Goal: Task Accomplishment & Management: Use online tool/utility

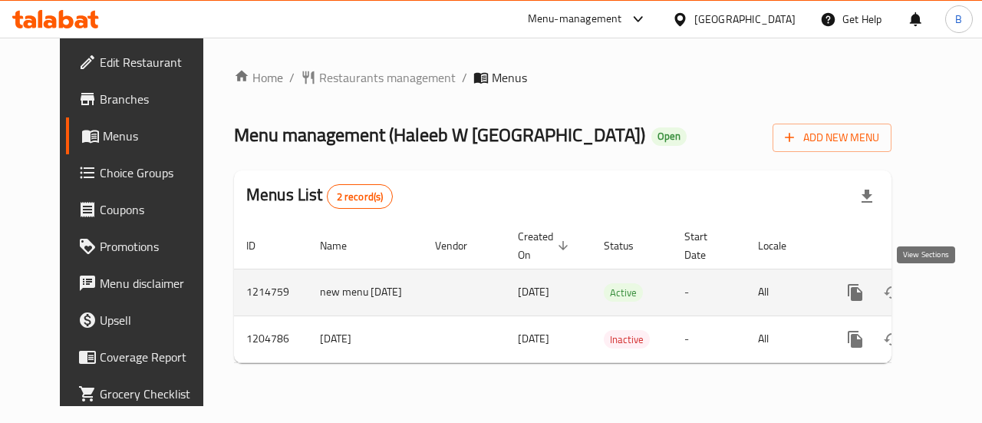
click at [956, 297] on icon "enhanced table" at bounding box center [965, 292] width 18 height 18
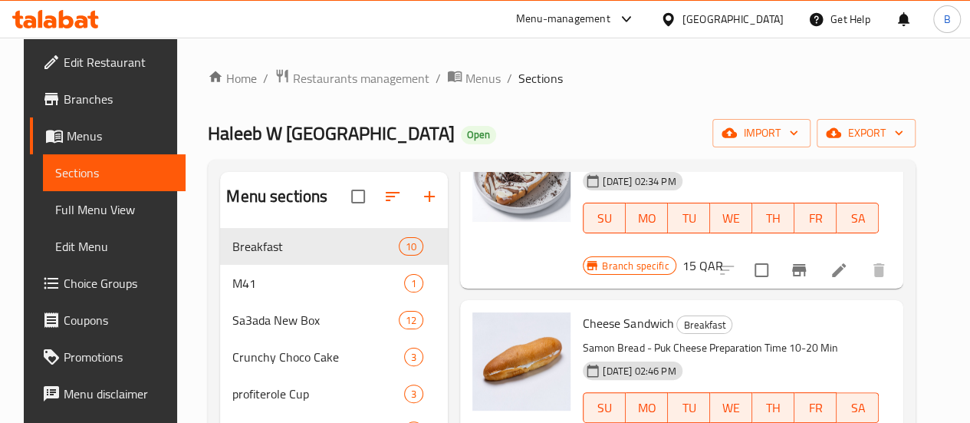
scroll to position [258, 0]
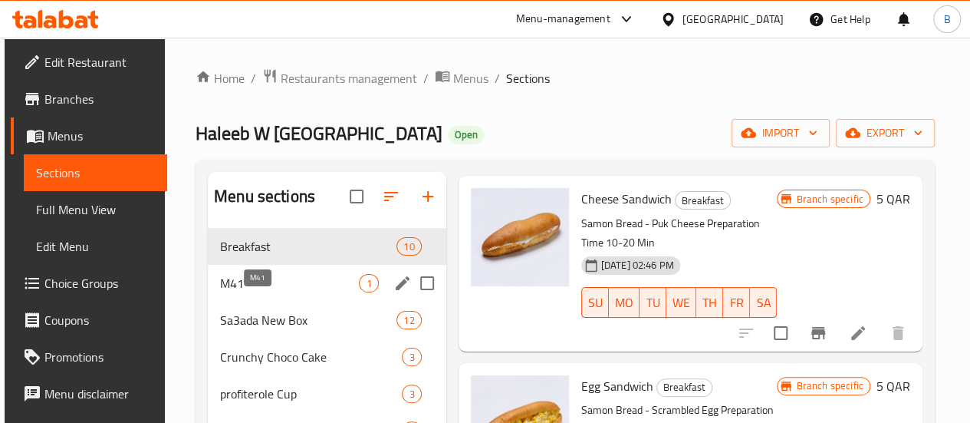
click at [223, 292] on span "M41" at bounding box center [289, 283] width 139 height 18
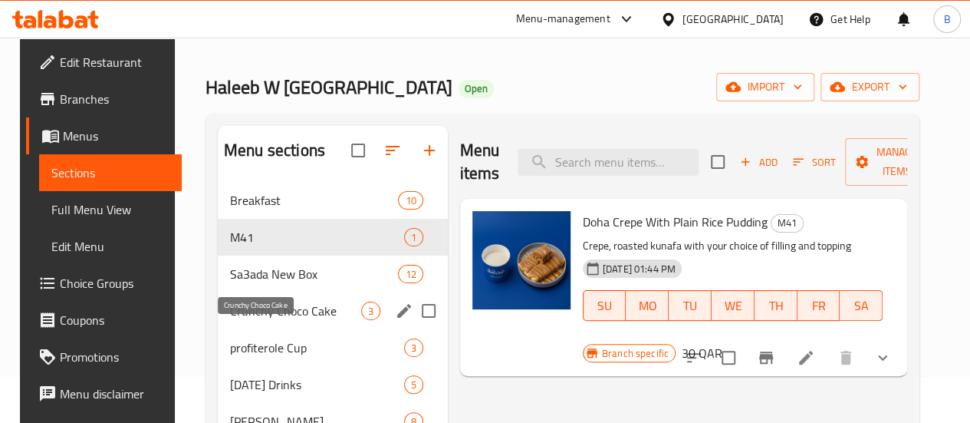
scroll to position [77, 0]
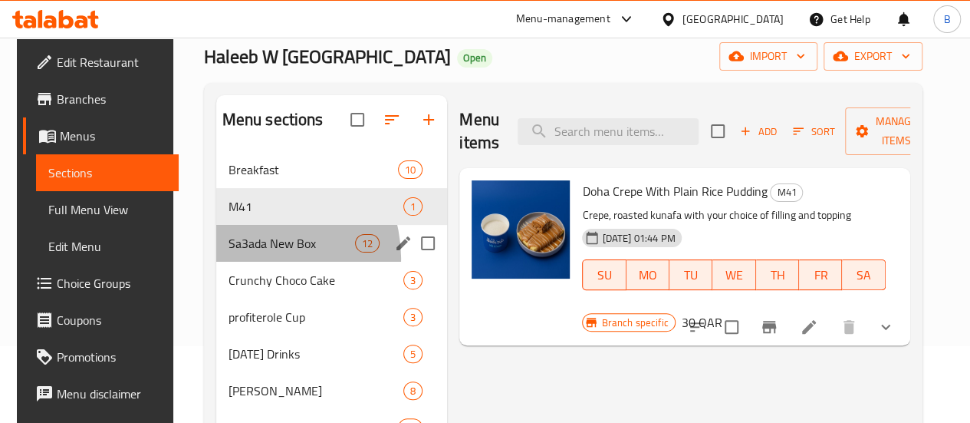
click at [249, 262] on div "Sa3ada New Box 12" at bounding box center [332, 243] width 232 height 37
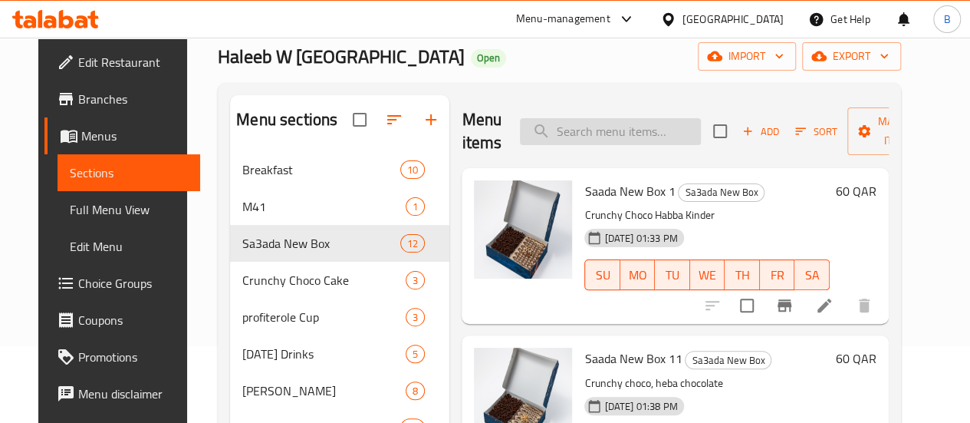
click at [540, 136] on input "search" at bounding box center [610, 131] width 181 height 27
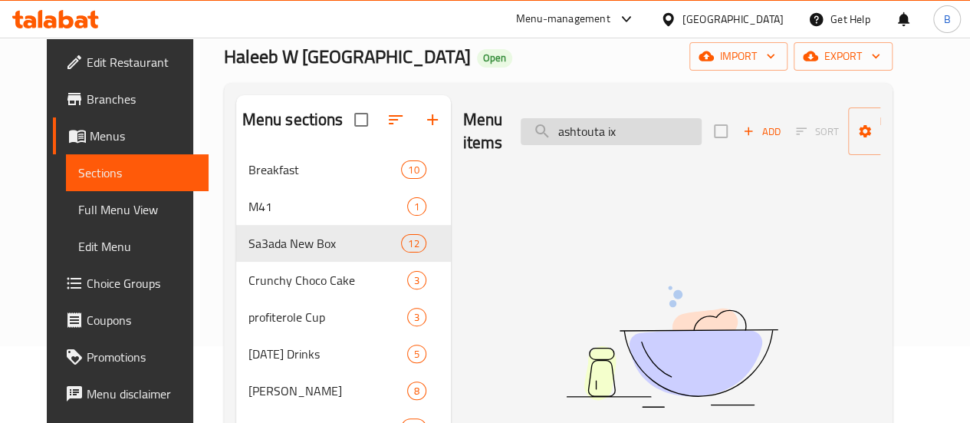
click at [580, 136] on input "ashtouta ix" at bounding box center [611, 131] width 181 height 27
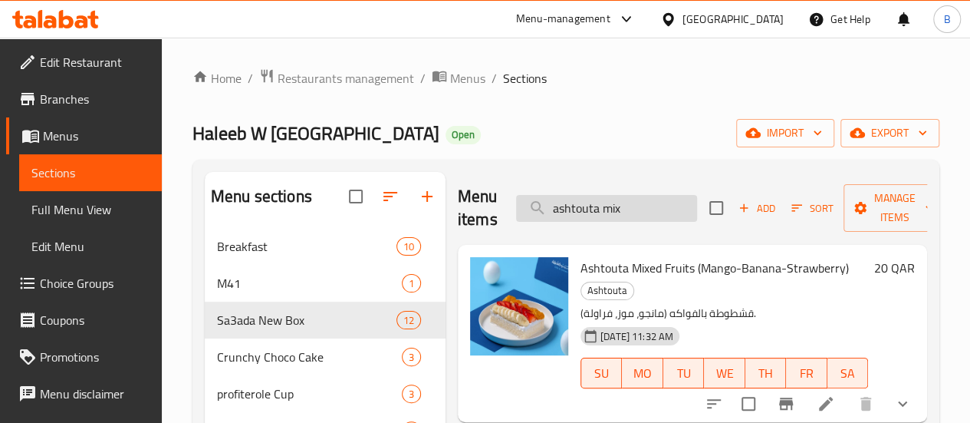
click at [586, 215] on input "ashtouta mix" at bounding box center [606, 208] width 181 height 27
type input "Sweet Koshari Mix"
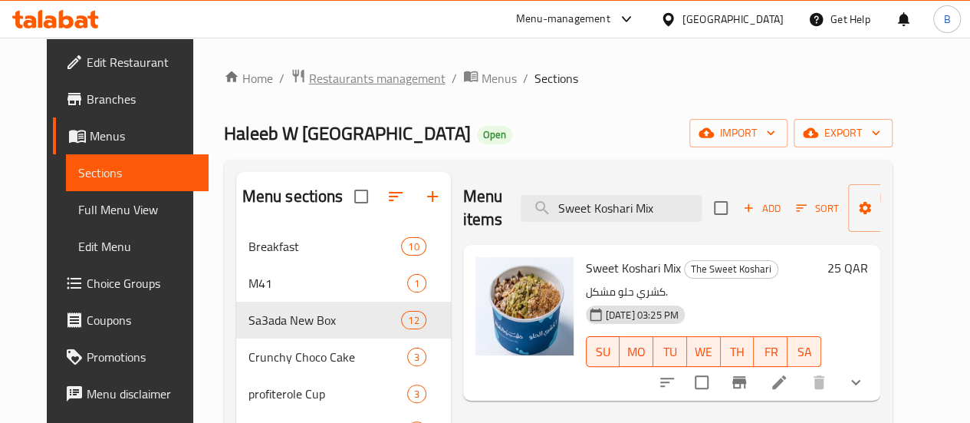
click at [364, 85] on span "Restaurants management" at bounding box center [377, 78] width 137 height 18
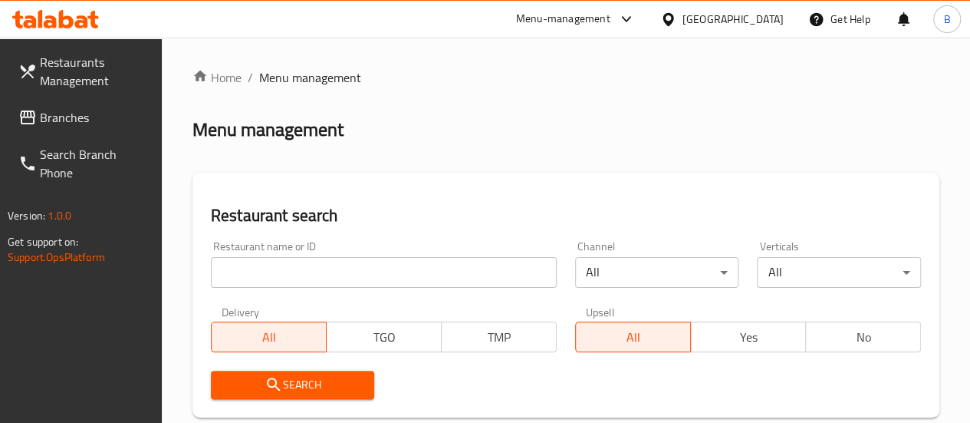
click at [290, 285] on input "search" at bounding box center [384, 272] width 346 height 31
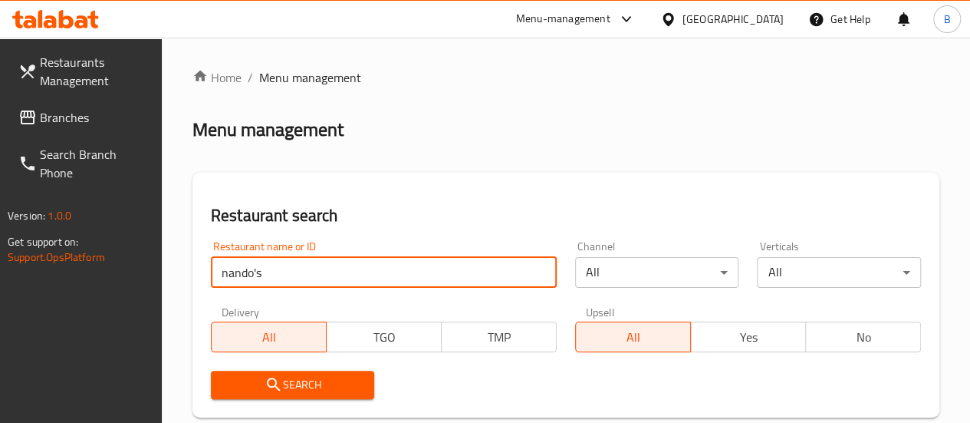
type input "nando's"
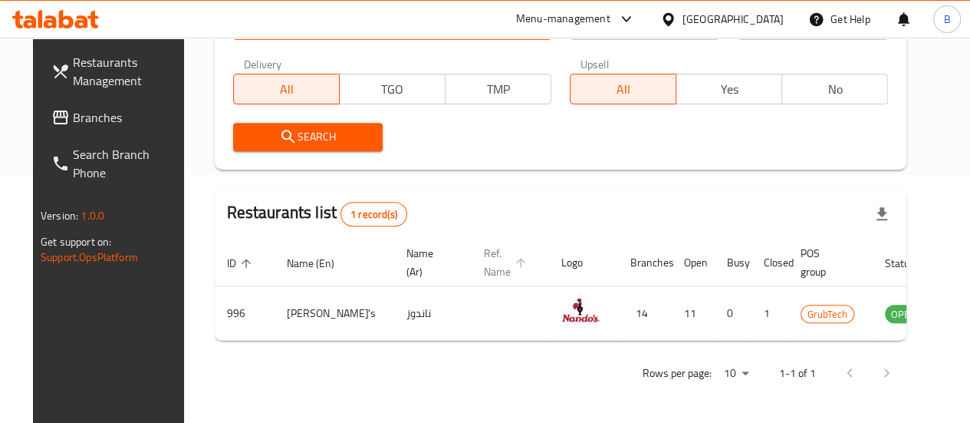
scroll to position [249, 0]
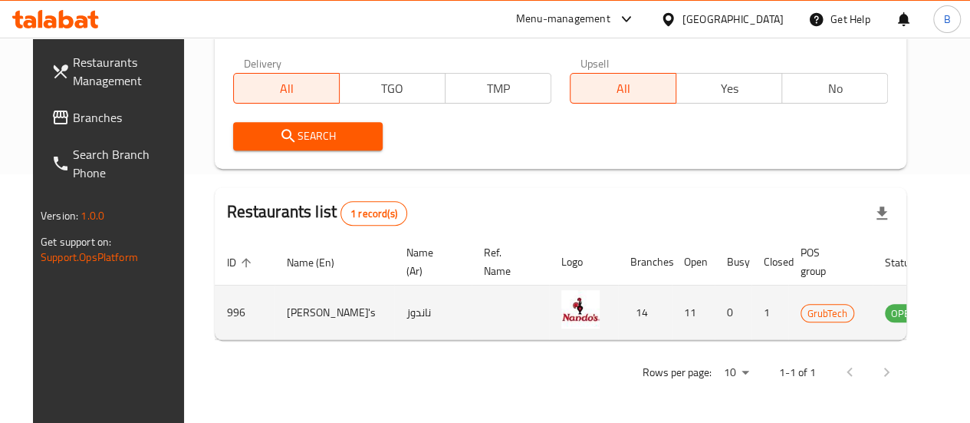
click at [966, 318] on icon "enhanced table" at bounding box center [974, 313] width 17 height 13
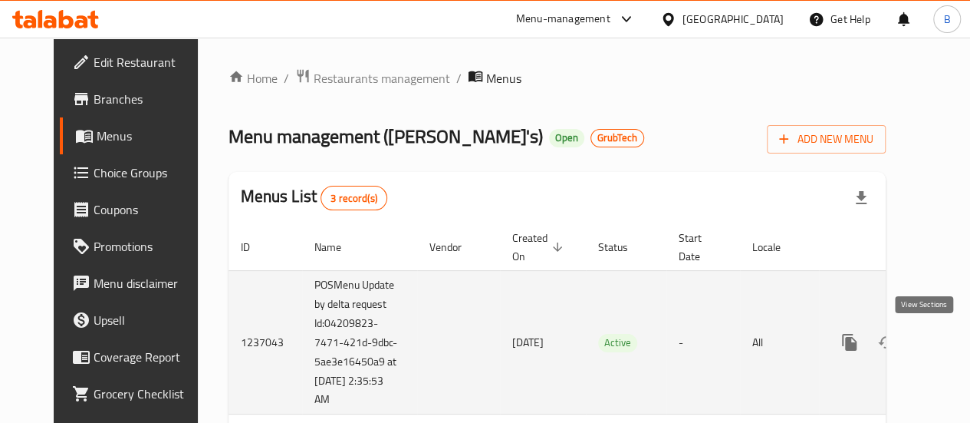
click at [951, 340] on icon "enhanced table" at bounding box center [960, 342] width 18 height 18
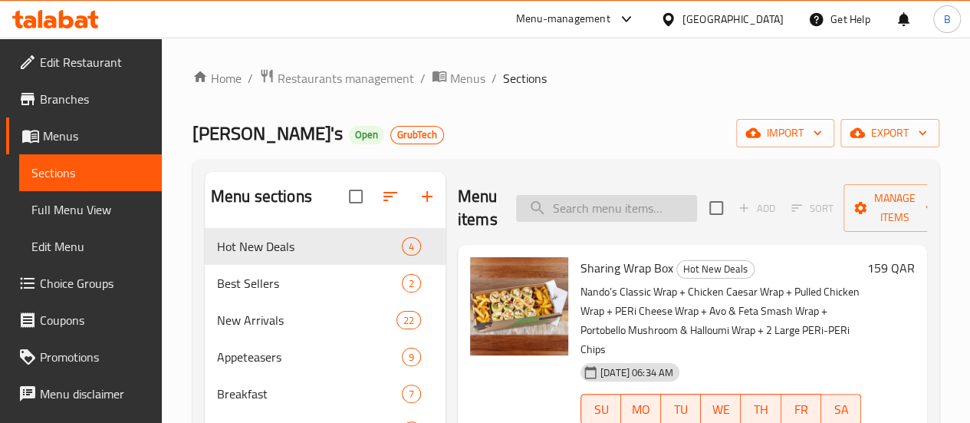
click at [516, 208] on input "search" at bounding box center [606, 208] width 181 height 27
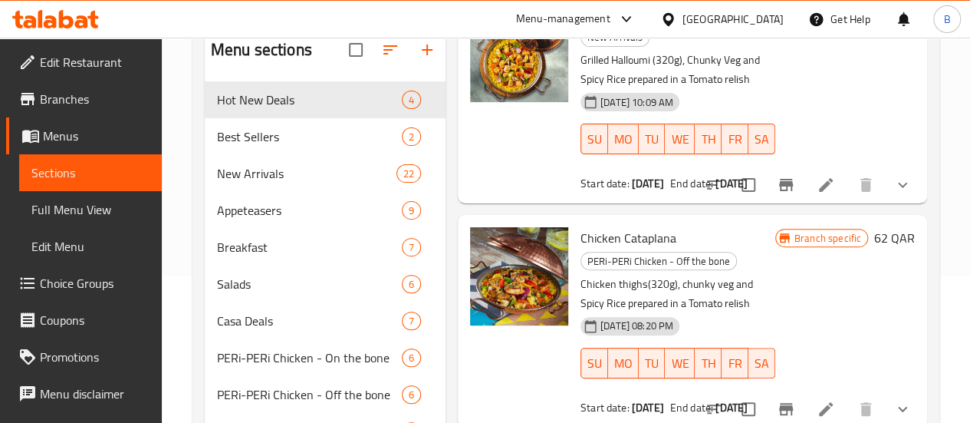
scroll to position [153, 0]
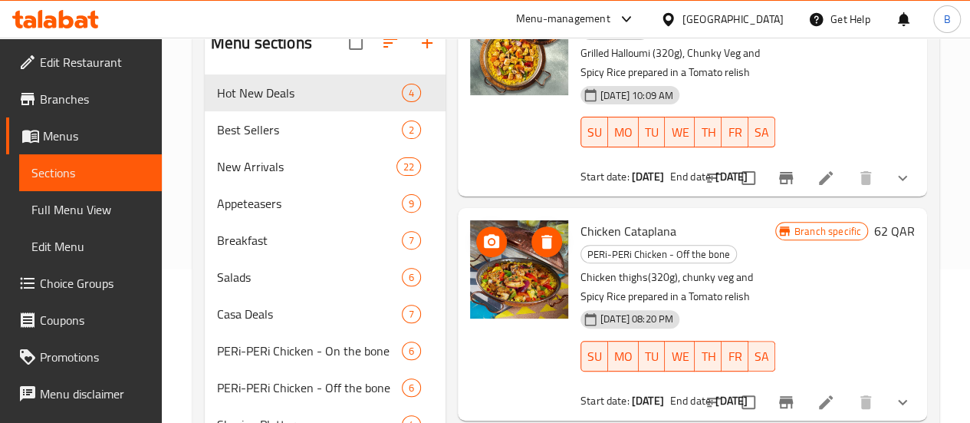
drag, startPoint x: 456, startPoint y: 286, endPoint x: 749, endPoint y: 239, distance: 296.1
click at [833, 239] on div "Branch specific 62 QAR" at bounding box center [845, 313] width 140 height 187
click at [591, 219] on span "Chicken Cataplana" at bounding box center [629, 230] width 96 height 23
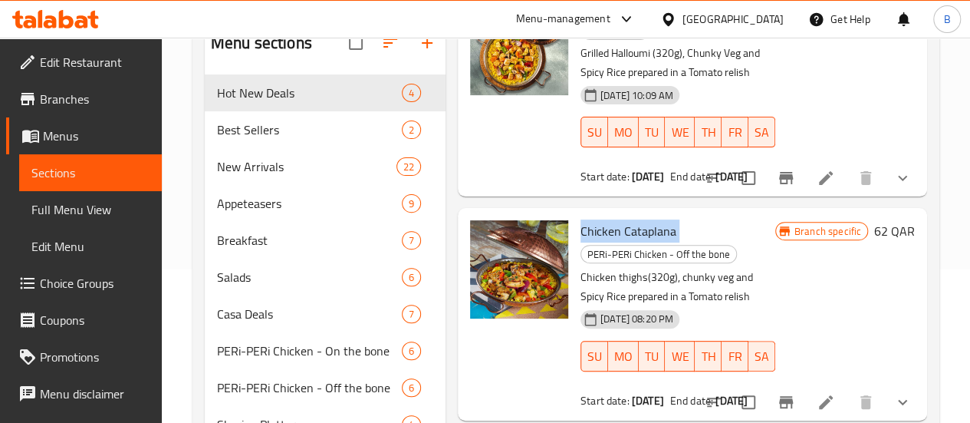
copy h6 "Chicken Cataplana"
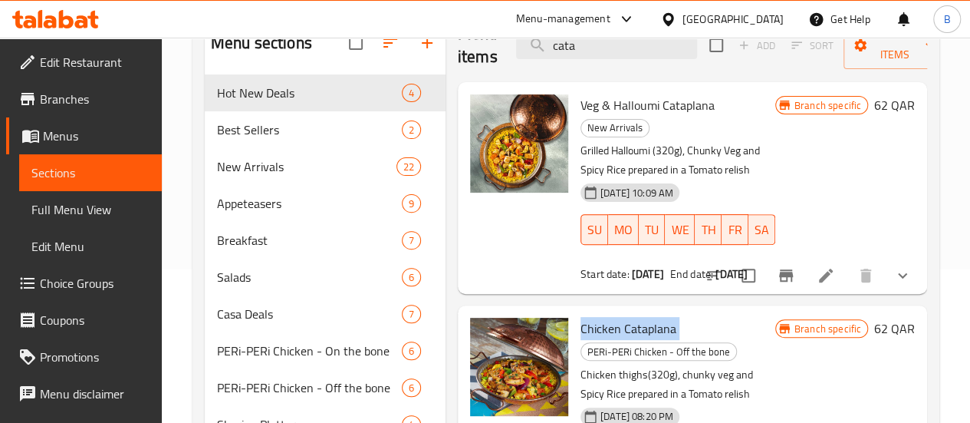
scroll to position [0, 0]
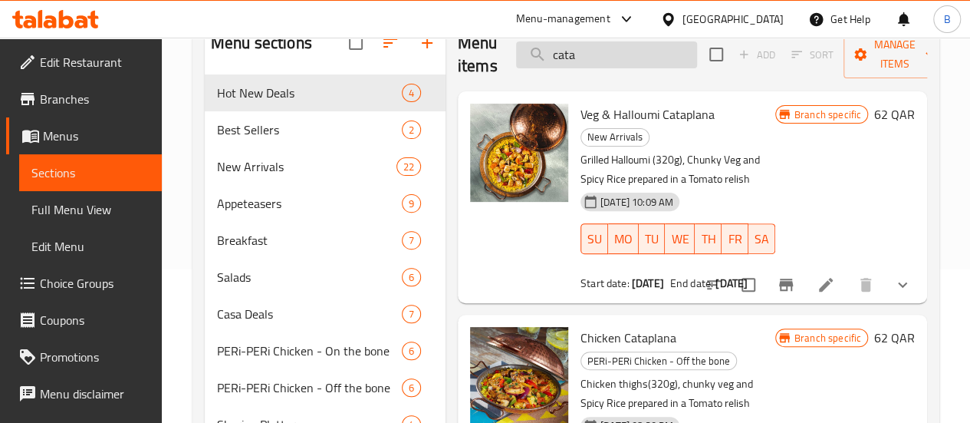
click at [565, 62] on input "cata" at bounding box center [606, 54] width 181 height 27
type input "Wing platter"
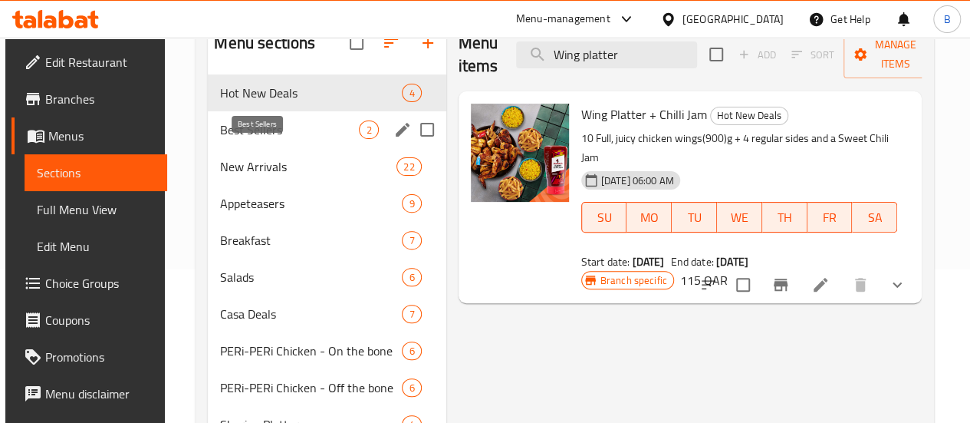
click at [285, 139] on span "Best Sellers" at bounding box center [289, 129] width 139 height 18
